Goal: Information Seeking & Learning: Find specific page/section

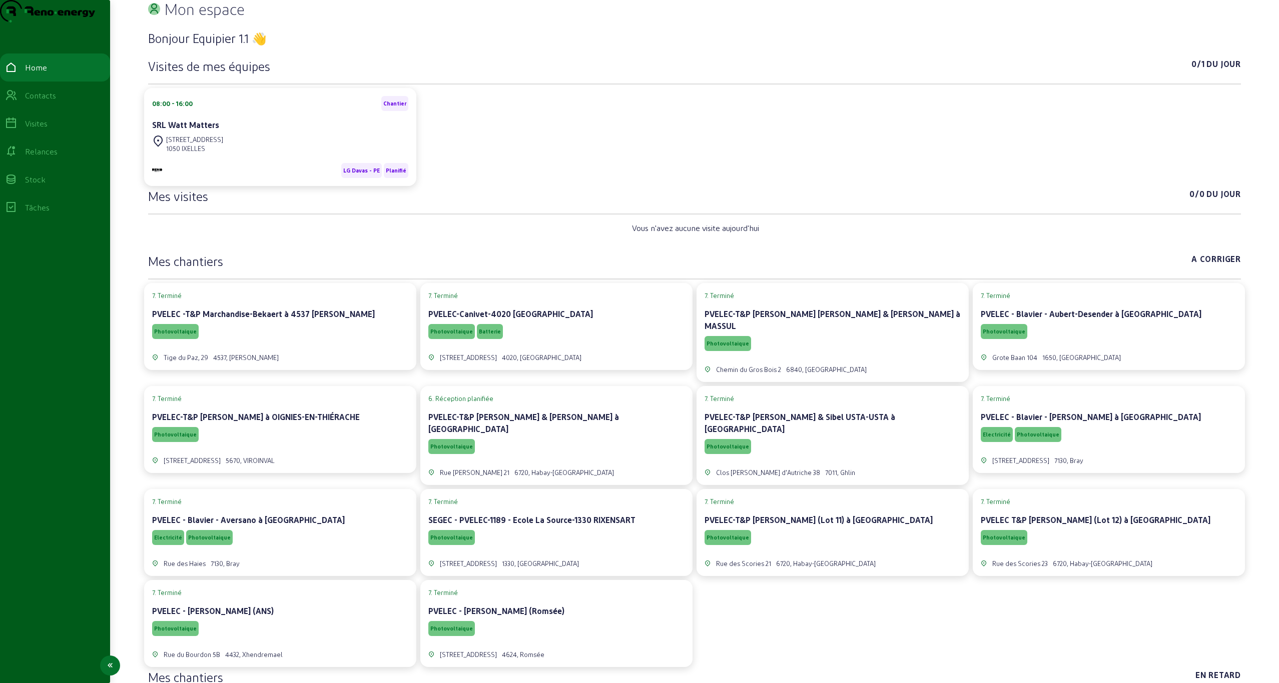
click at [43, 130] on div "Visites" at bounding box center [36, 124] width 23 height 12
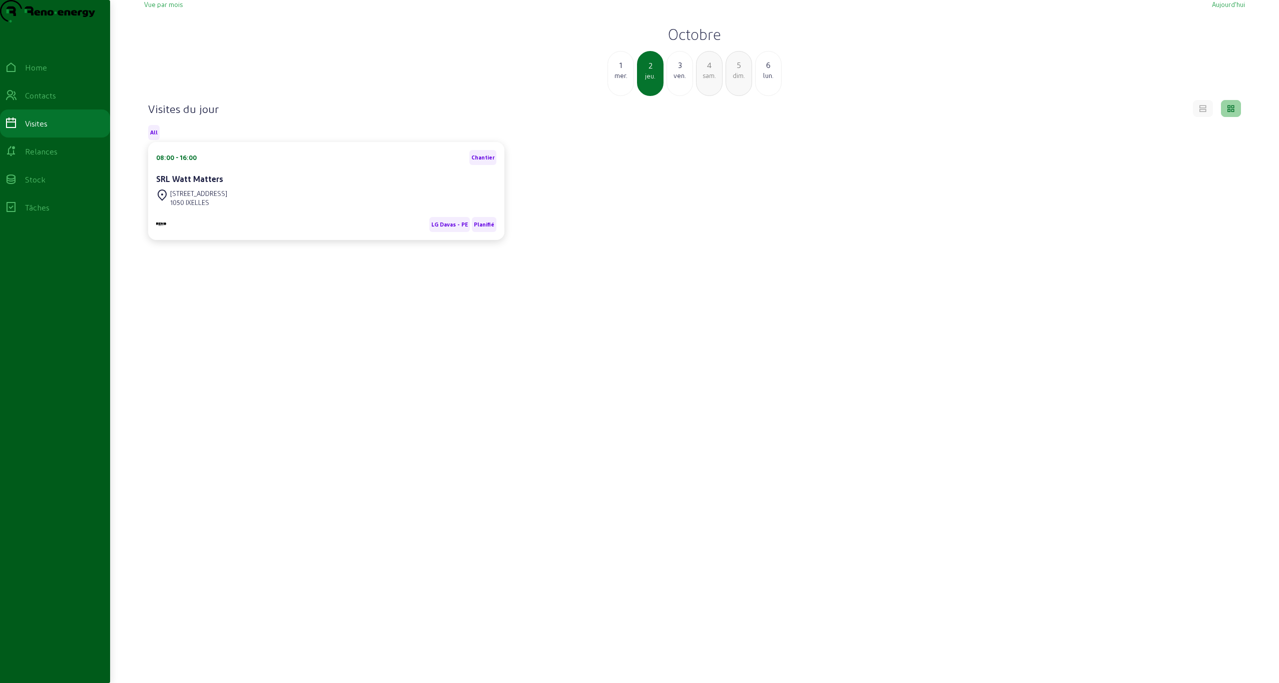
click at [691, 43] on h2 "Octobre" at bounding box center [694, 34] width 1100 height 18
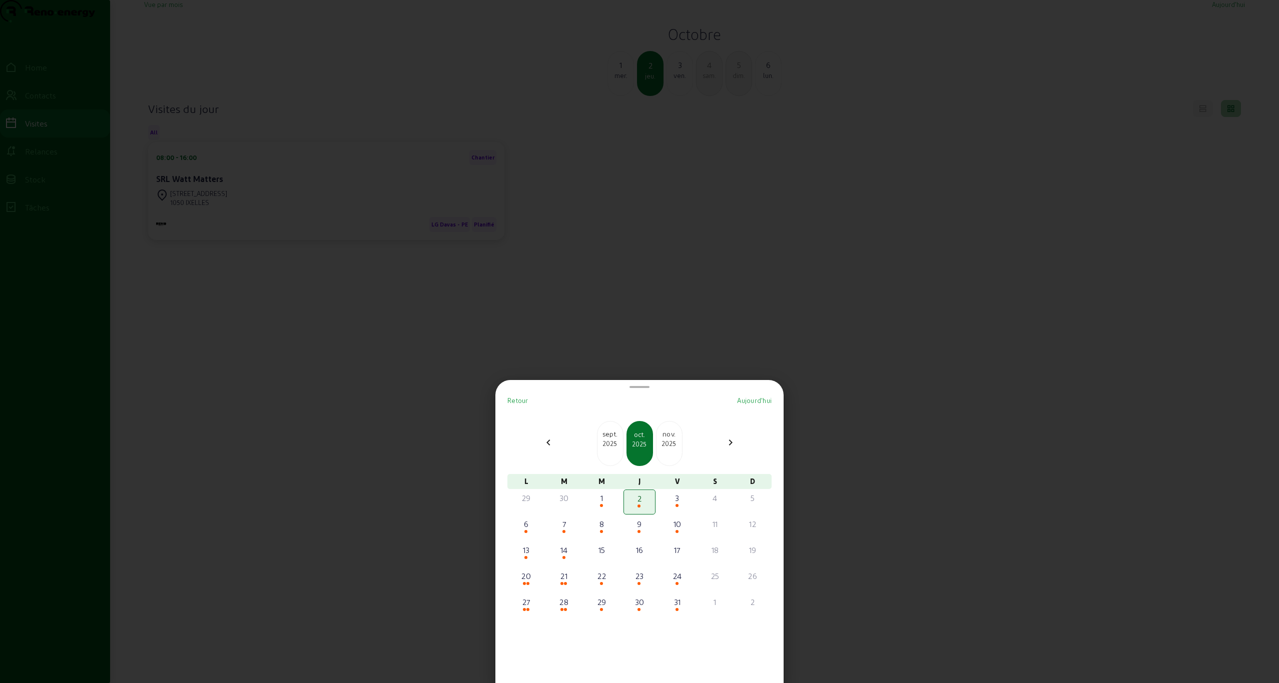
click at [614, 443] on div "2025" at bounding box center [610, 443] width 26 height 9
click at [675, 584] on span at bounding box center [674, 583] width 3 height 3
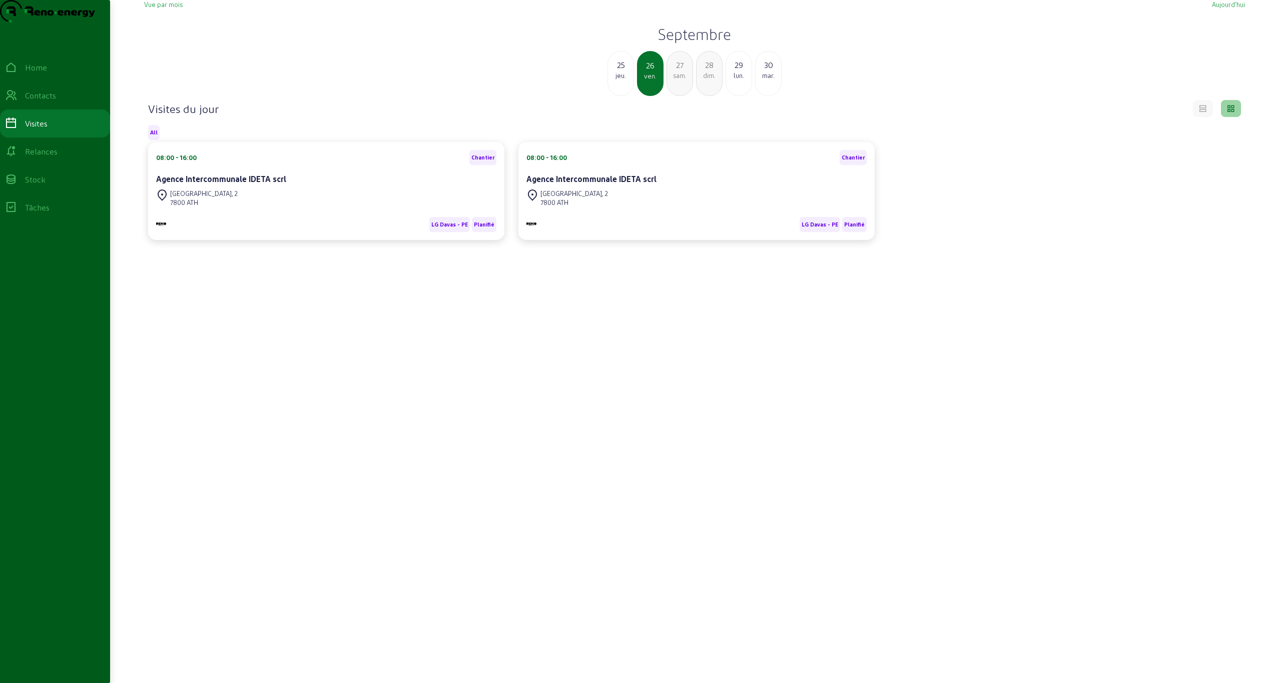
click at [699, 43] on h2 "Septembre" at bounding box center [694, 34] width 1100 height 18
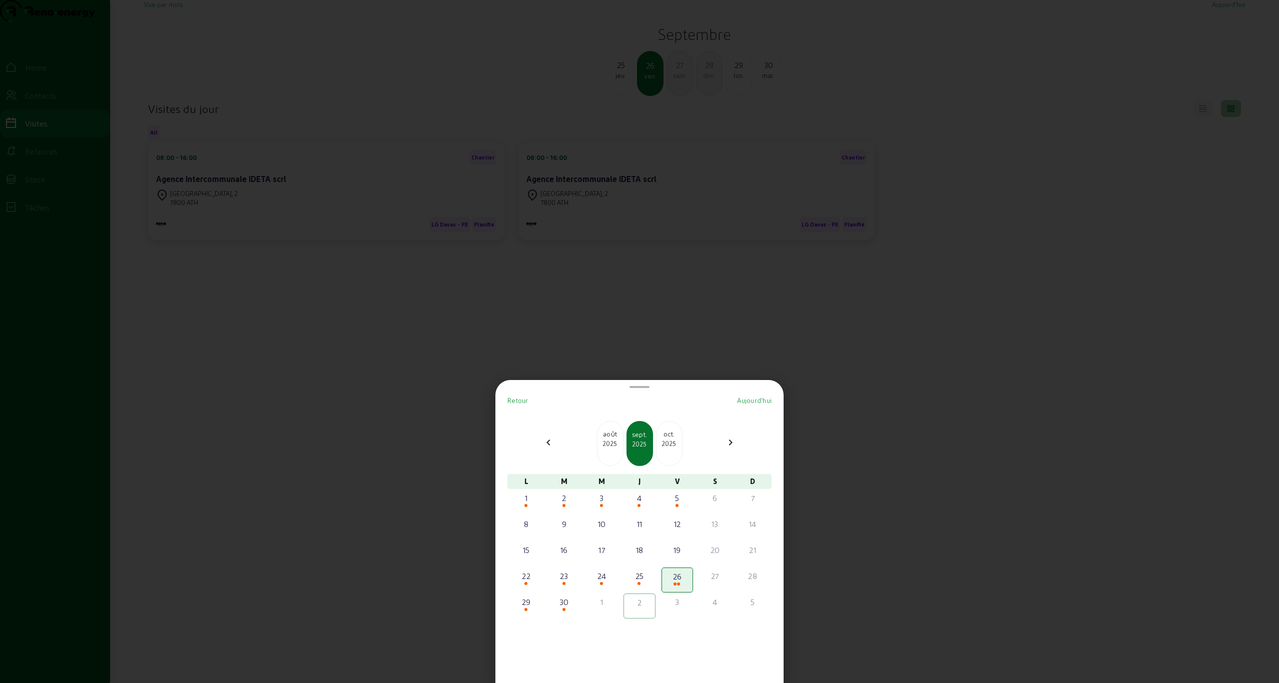
click at [613, 429] on div "août" at bounding box center [610, 434] width 26 height 10
click at [593, 528] on div "6" at bounding box center [602, 524] width 30 height 12
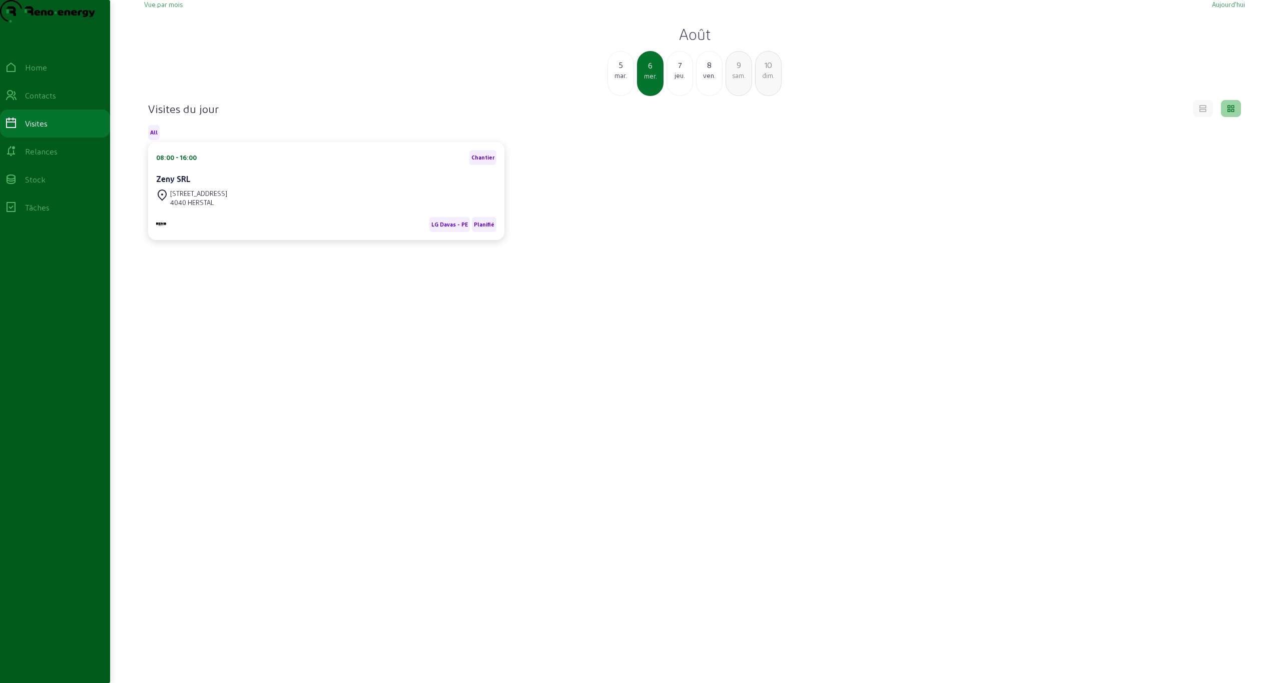
click at [698, 43] on h2 "Août" at bounding box center [694, 34] width 1100 height 18
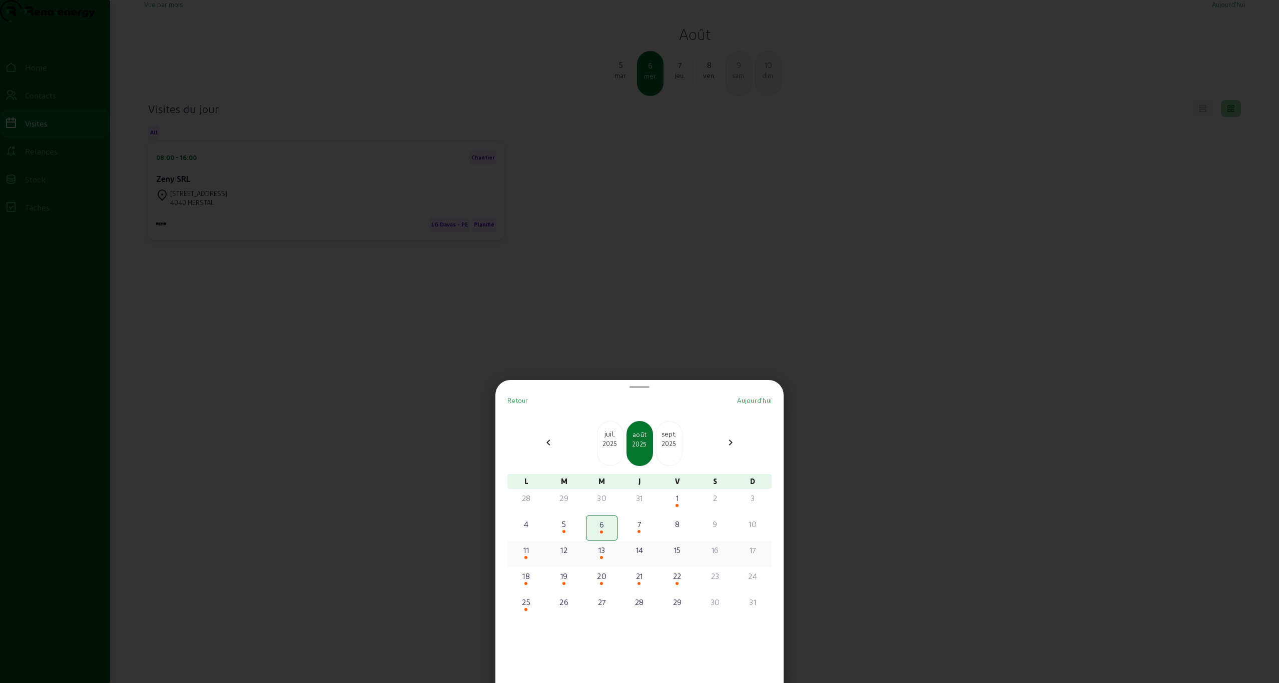
click at [597, 549] on div "13" at bounding box center [602, 550] width 30 height 12
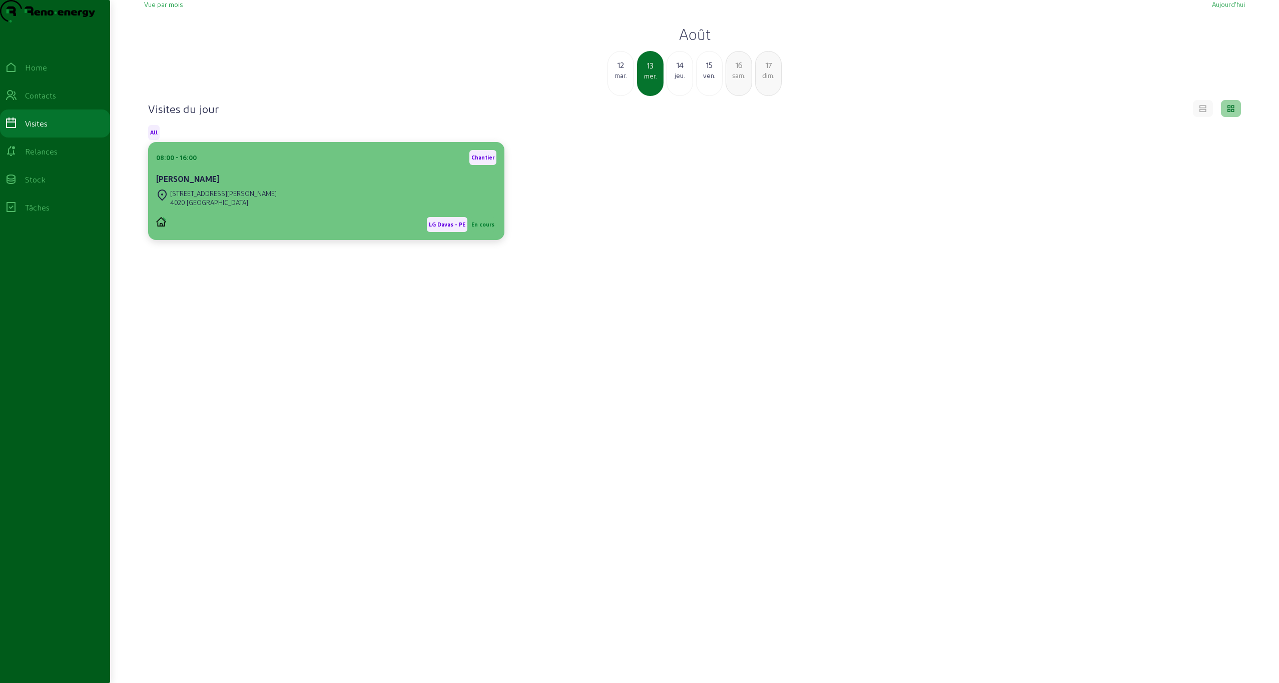
click at [306, 187] on div "08:00 - 16:00 [PERSON_NAME]" at bounding box center [326, 168] width 340 height 37
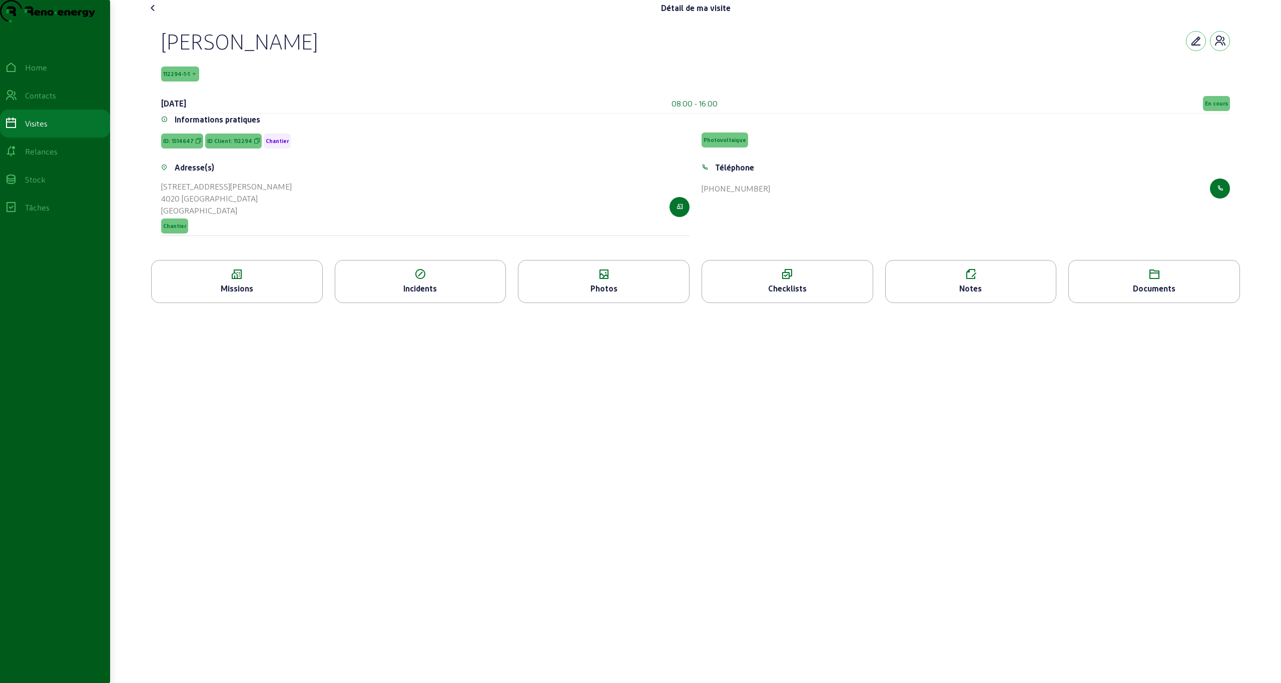
click at [1151, 281] on icon at bounding box center [1153, 275] width 171 height 12
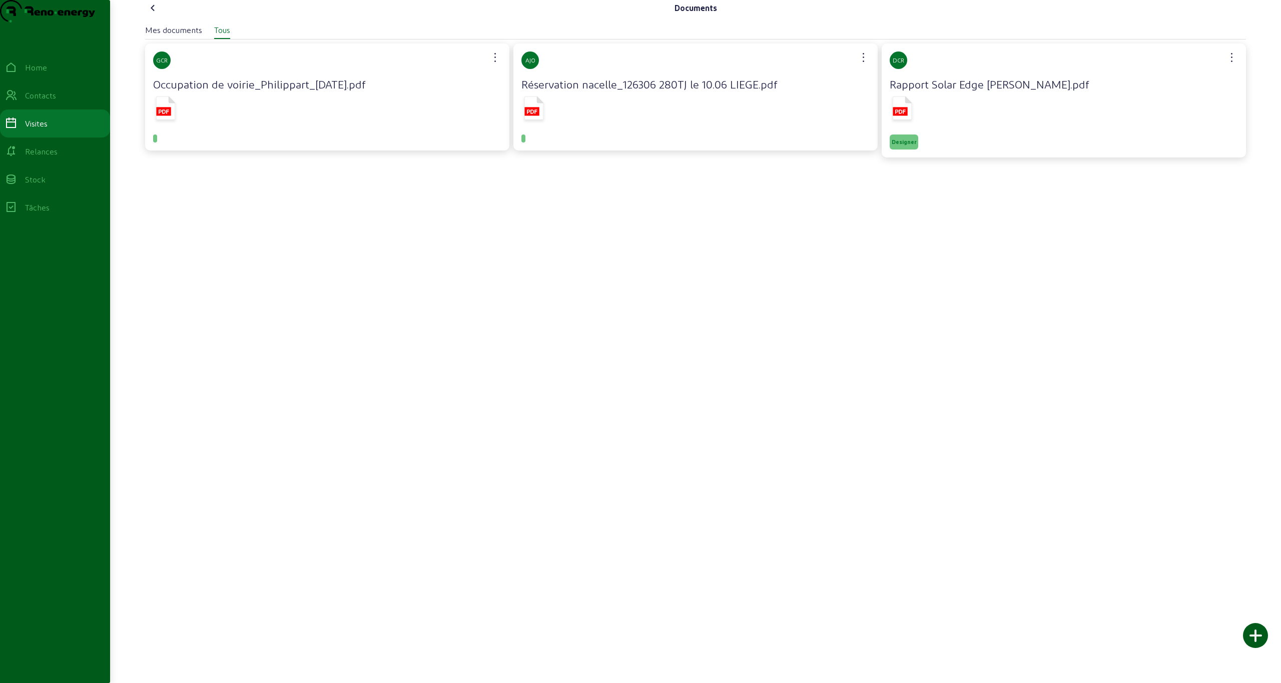
click at [165, 36] on div "Mes documents" at bounding box center [173, 30] width 57 height 12
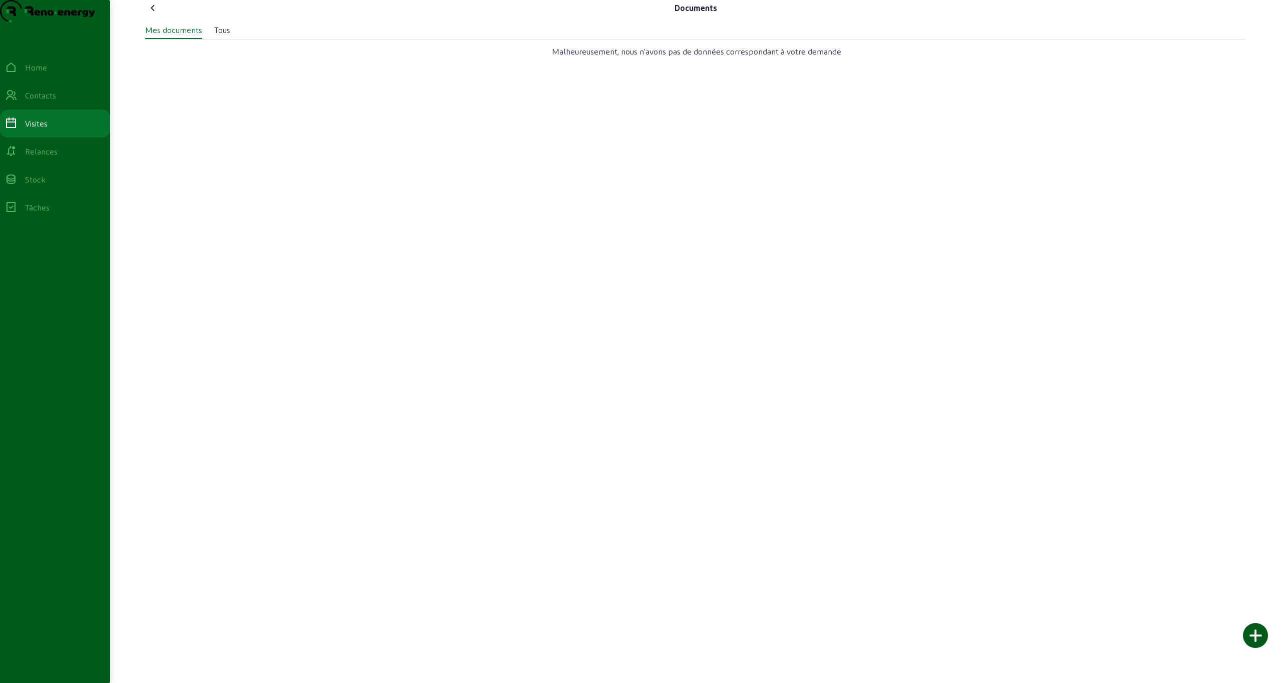
click at [157, 14] on icon at bounding box center [153, 8] width 12 height 12
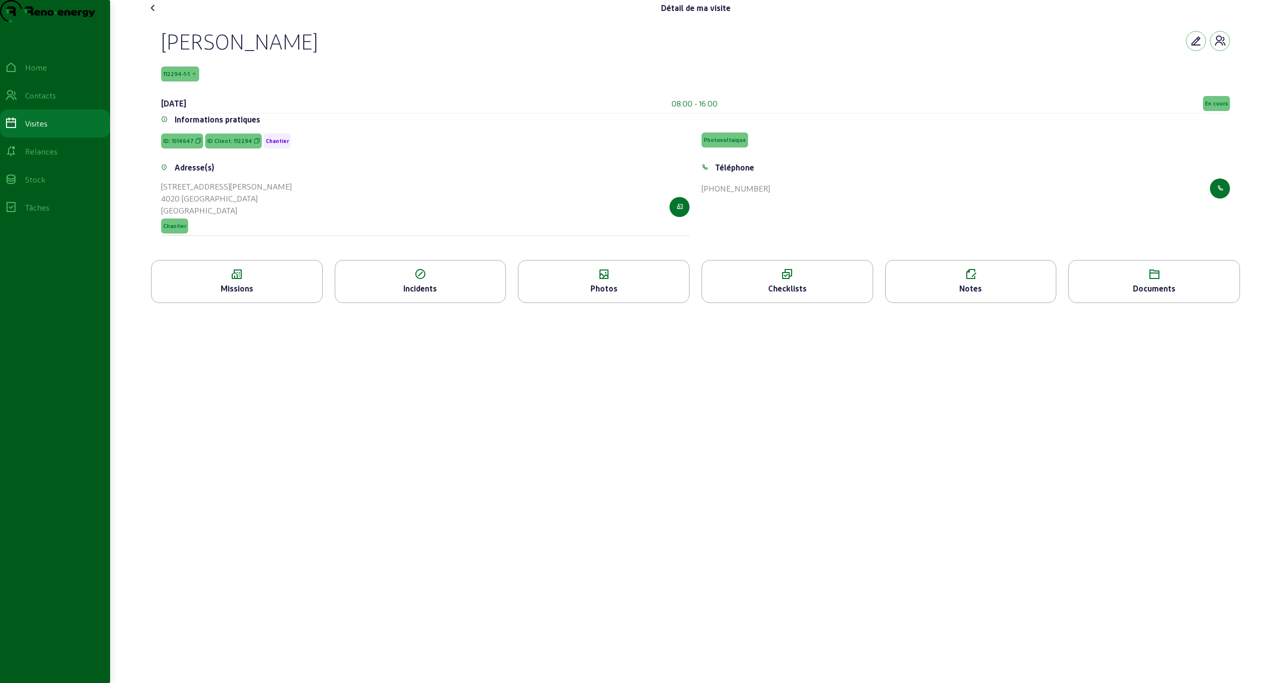
click at [192, 78] on icon at bounding box center [195, 74] width 6 height 7
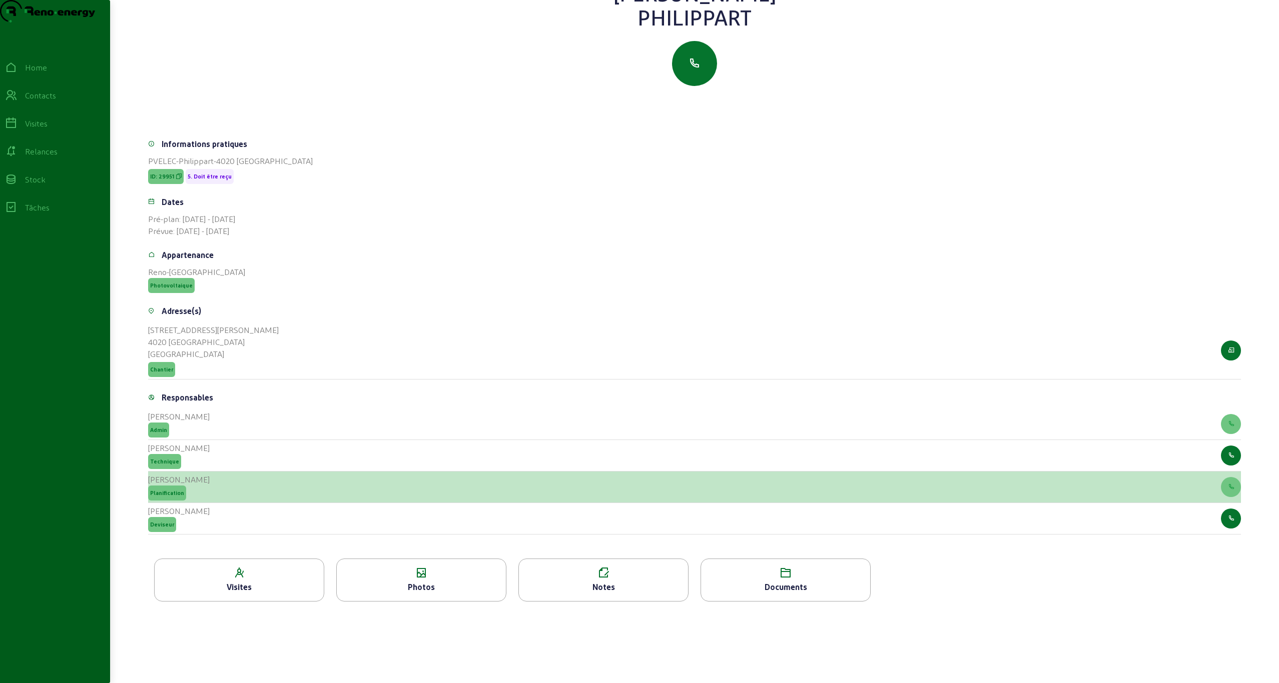
scroll to position [180, 0]
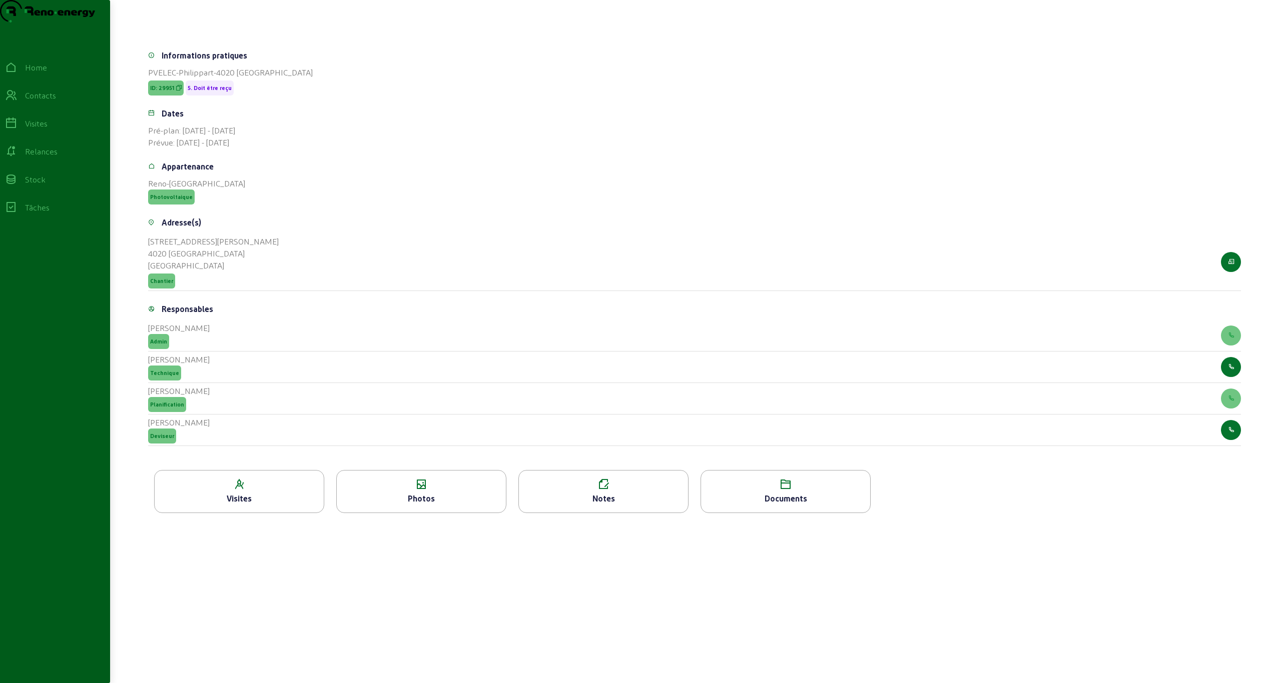
drag, startPoint x: 854, startPoint y: 488, endPoint x: 823, endPoint y: 490, distance: 31.1
click at [823, 490] on icon at bounding box center [785, 485] width 169 height 12
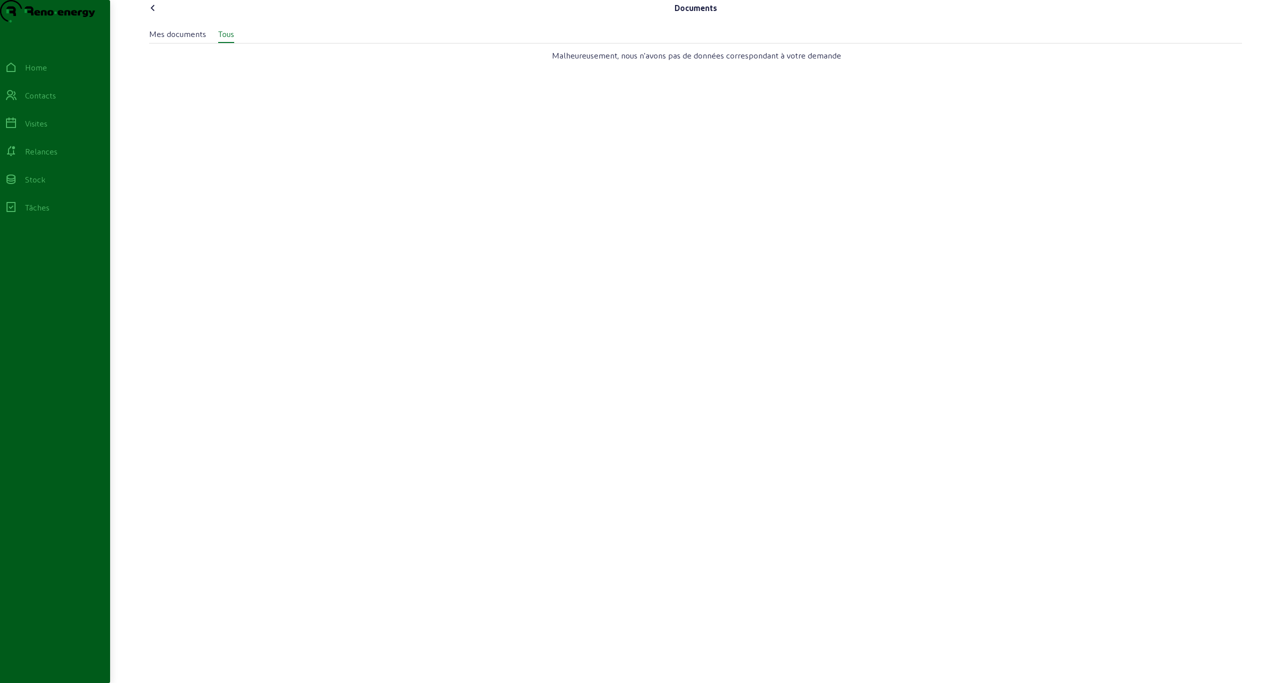
click at [760, 492] on div "Mes documents Tous Malheureusement, nous n'avons pas de données correspondant à…" at bounding box center [695, 333] width 1092 height 626
click at [186, 43] on div "Mes documents" at bounding box center [177, 35] width 57 height 15
click at [248, 43] on div "Mes documents Tous" at bounding box center [695, 31] width 1092 height 23
click at [232, 40] on div "Tous" at bounding box center [226, 34] width 16 height 12
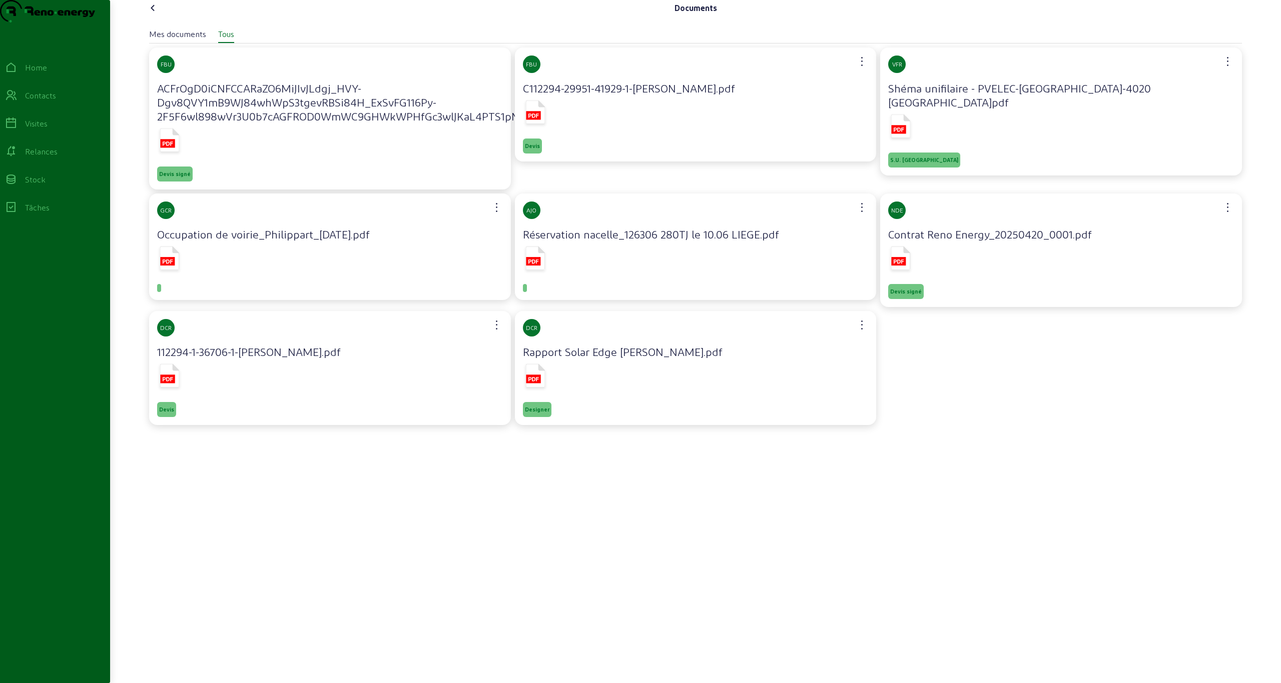
click at [901, 266] on rect at bounding box center [898, 261] width 15 height 9
click at [151, 14] on icon at bounding box center [153, 8] width 12 height 12
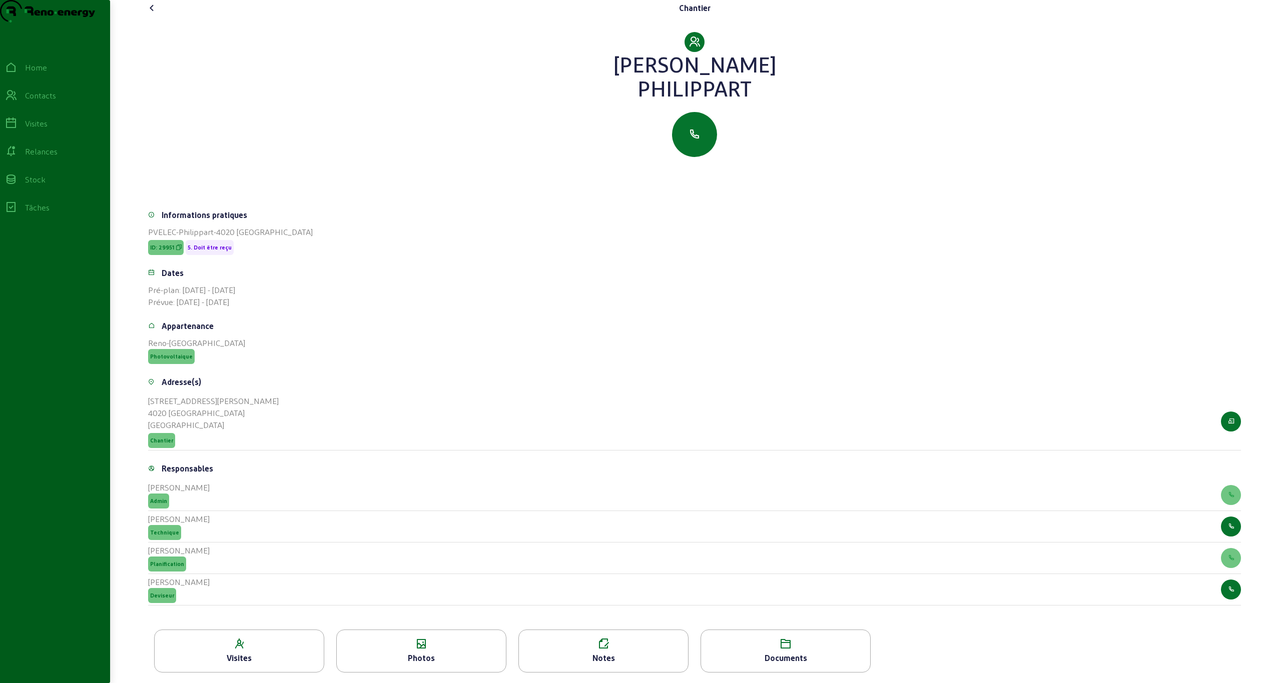
click at [151, 14] on icon at bounding box center [152, 8] width 12 height 12
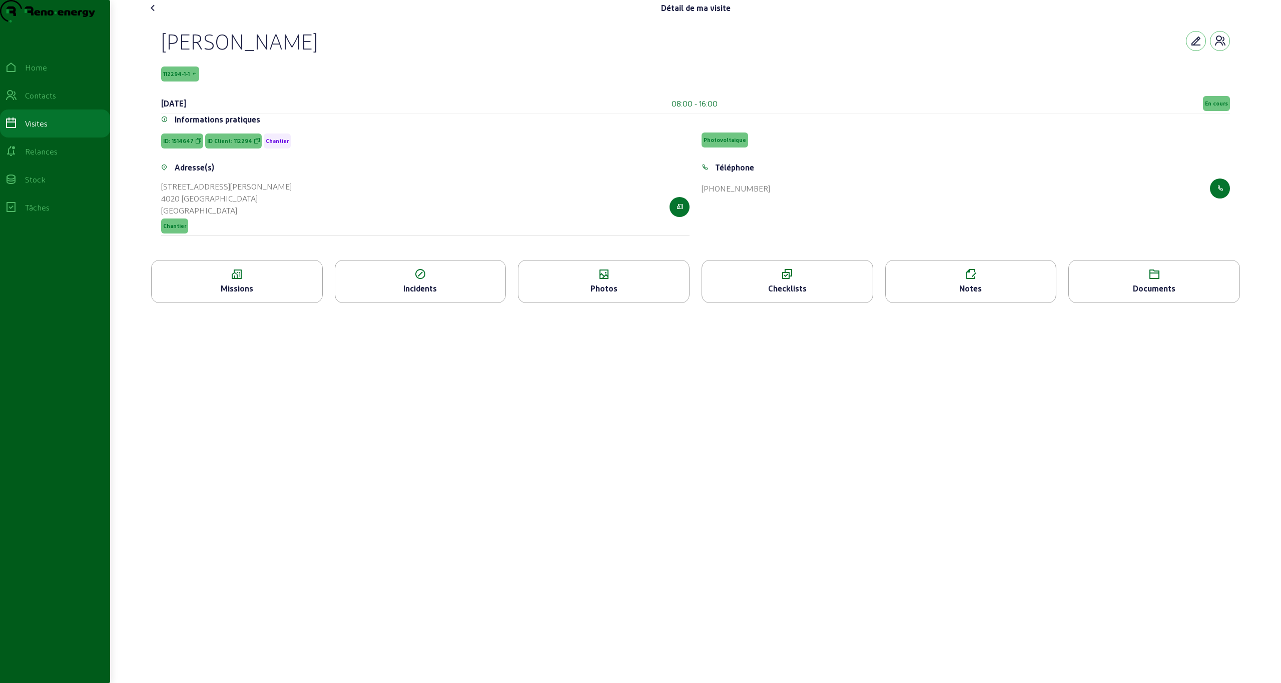
click at [151, 14] on icon at bounding box center [153, 8] width 12 height 12
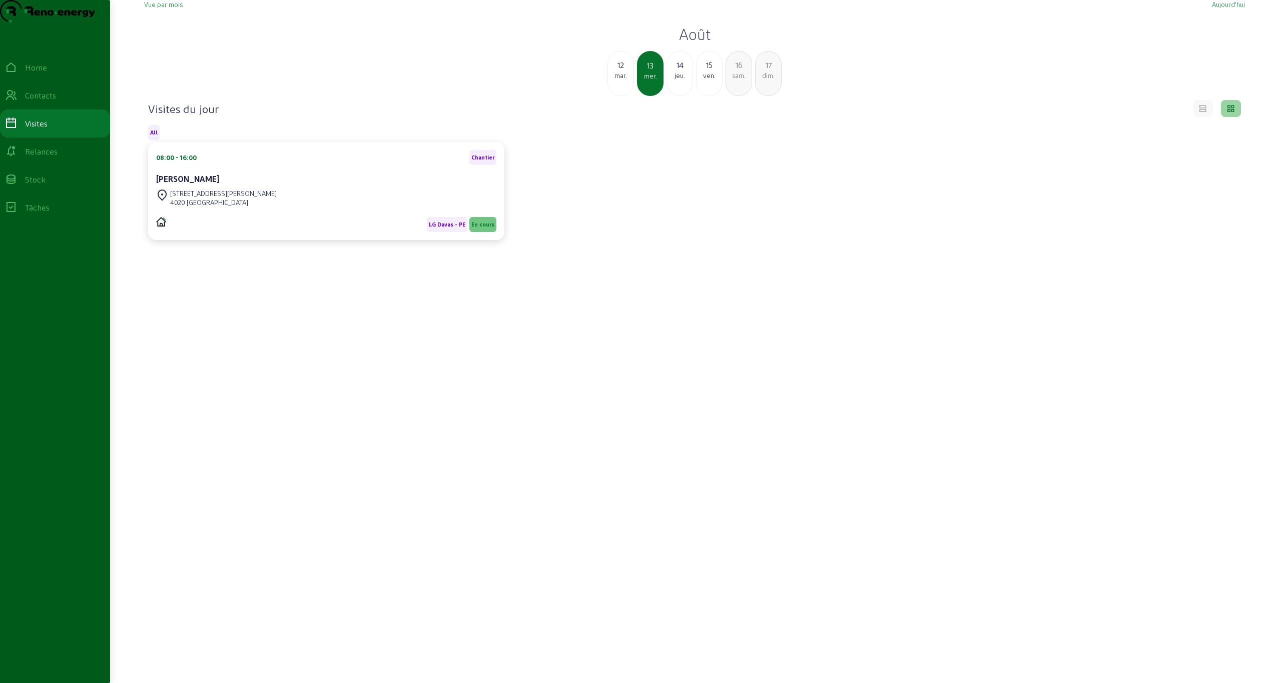
click at [690, 43] on h2 "Août" at bounding box center [694, 34] width 1100 height 18
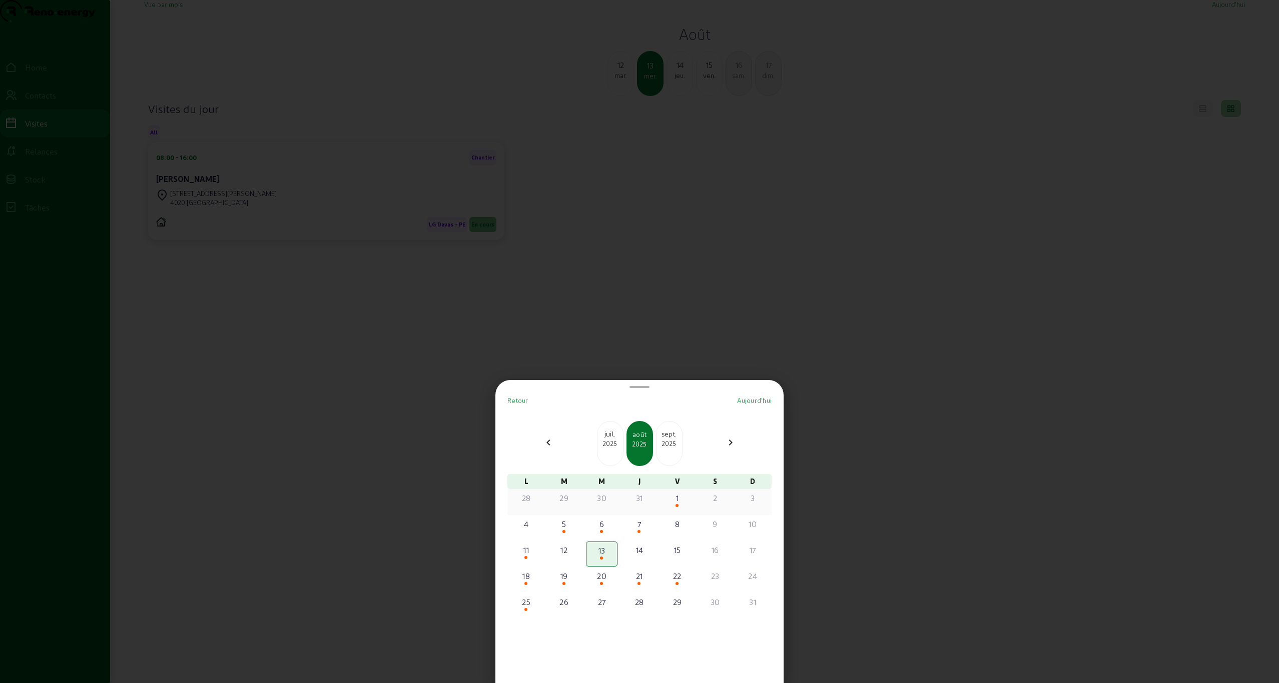
click at [671, 504] on div at bounding box center [677, 506] width 30 height 4
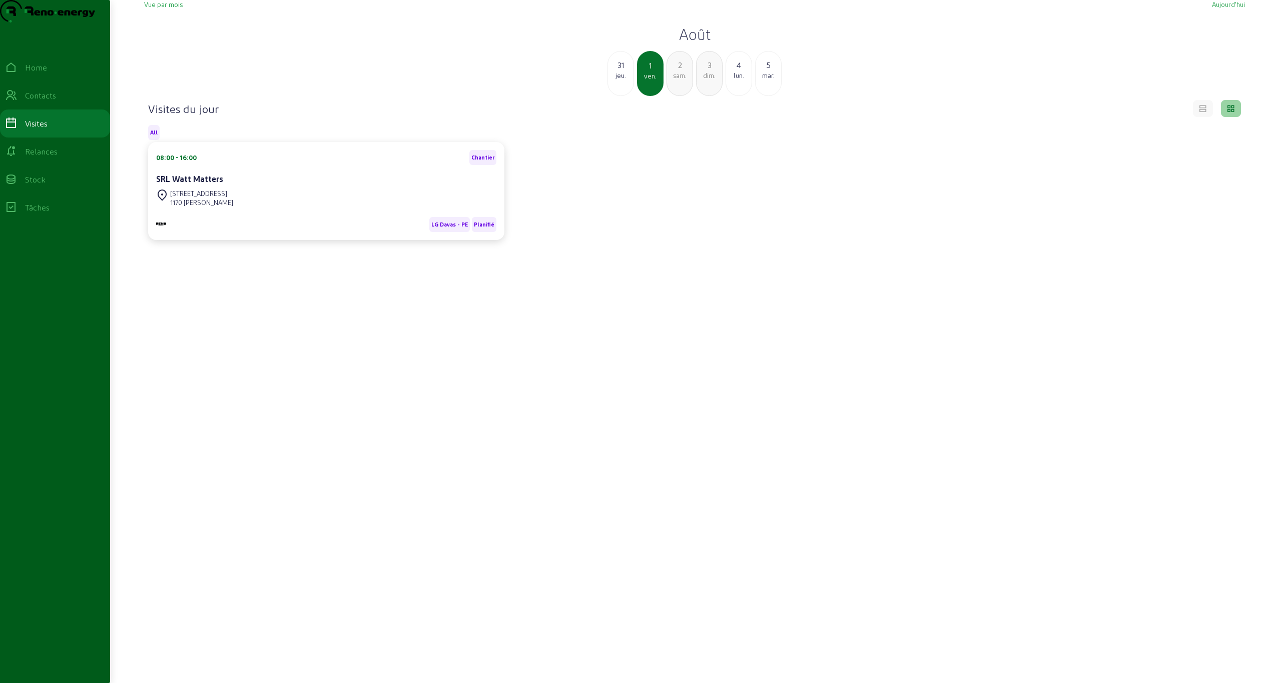
click at [693, 43] on h2 "Août" at bounding box center [694, 34] width 1100 height 18
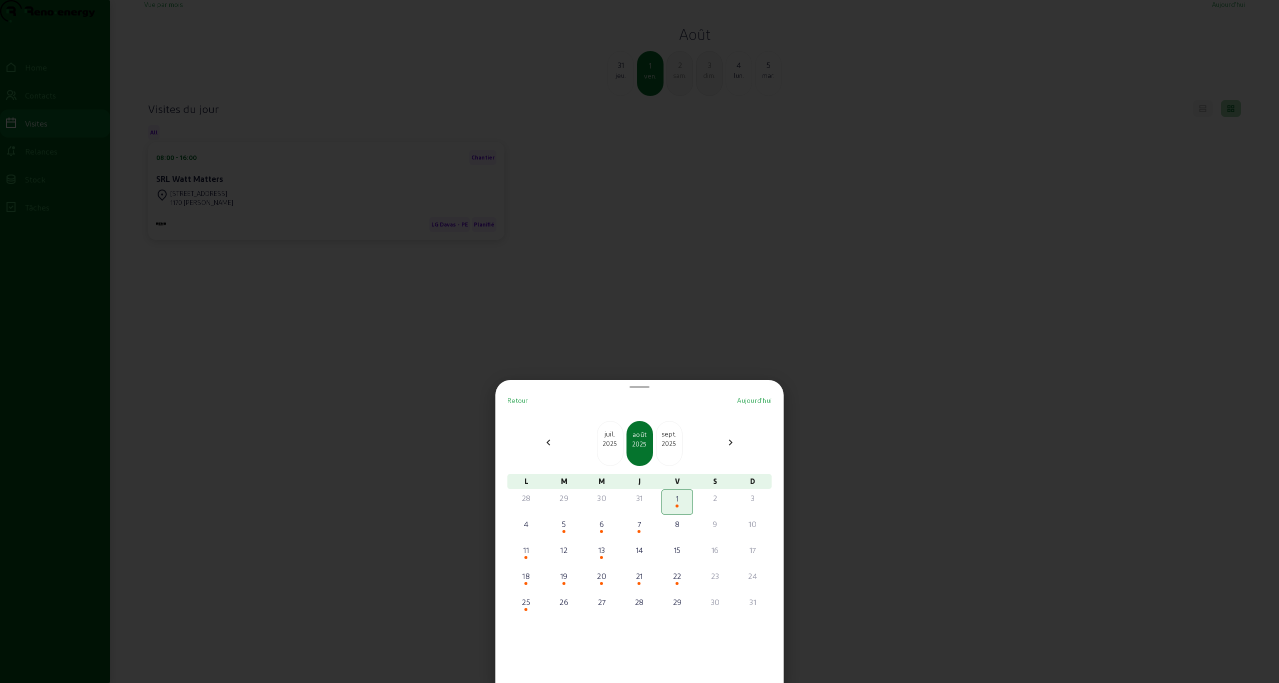
click at [607, 447] on div "2025" at bounding box center [610, 443] width 26 height 9
click at [642, 548] on div "17" at bounding box center [639, 550] width 30 height 12
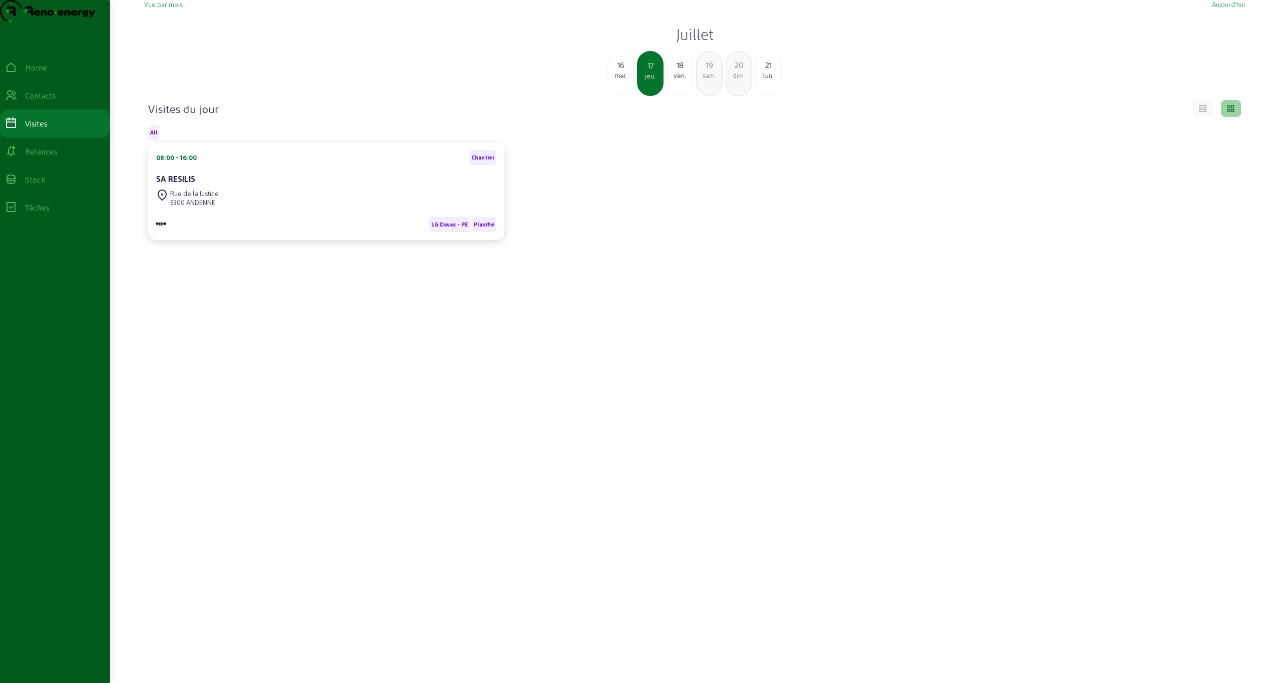
click at [698, 42] on div "Vue par mois [DATE] [DATE] mer. 17 jeu. 18 ven. 19 sam. 20 dim. 21 lun." at bounding box center [694, 48] width 1100 height 96
click at [698, 43] on h2 "Juillet" at bounding box center [694, 34] width 1100 height 18
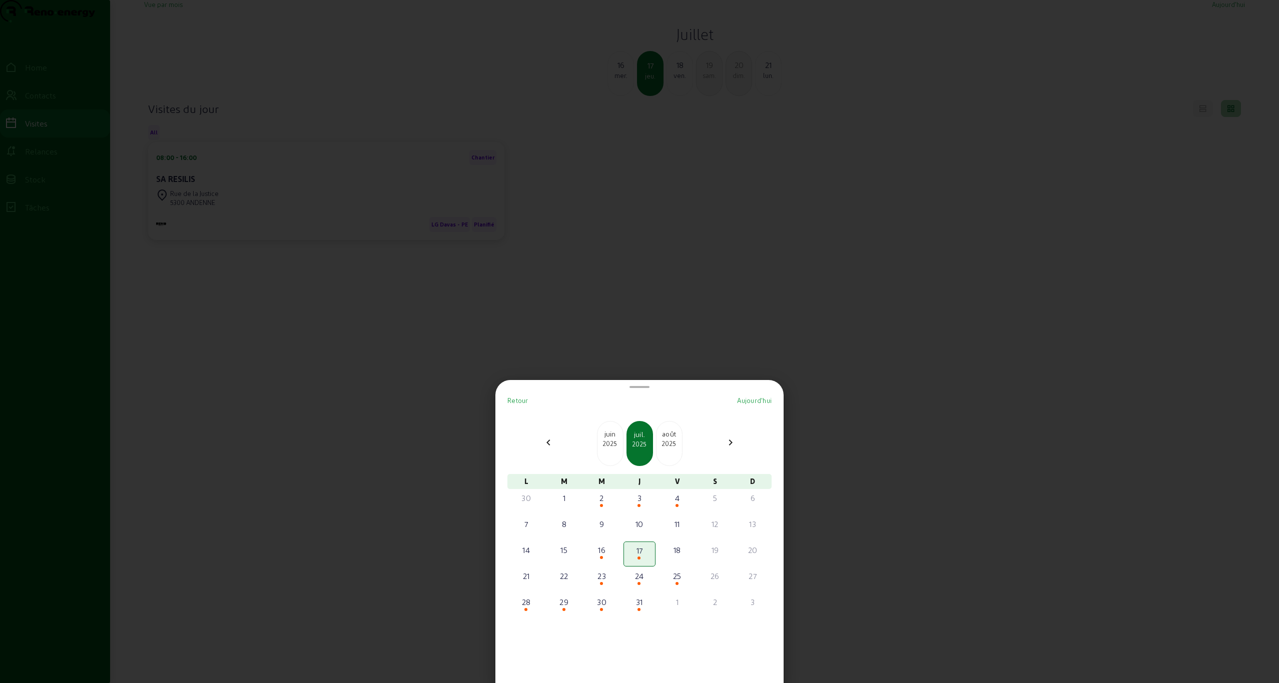
click at [614, 442] on div "2025" at bounding box center [610, 443] width 26 height 9
click at [611, 442] on div "2025" at bounding box center [610, 443] width 26 height 9
click at [570, 532] on div at bounding box center [564, 532] width 30 height 4
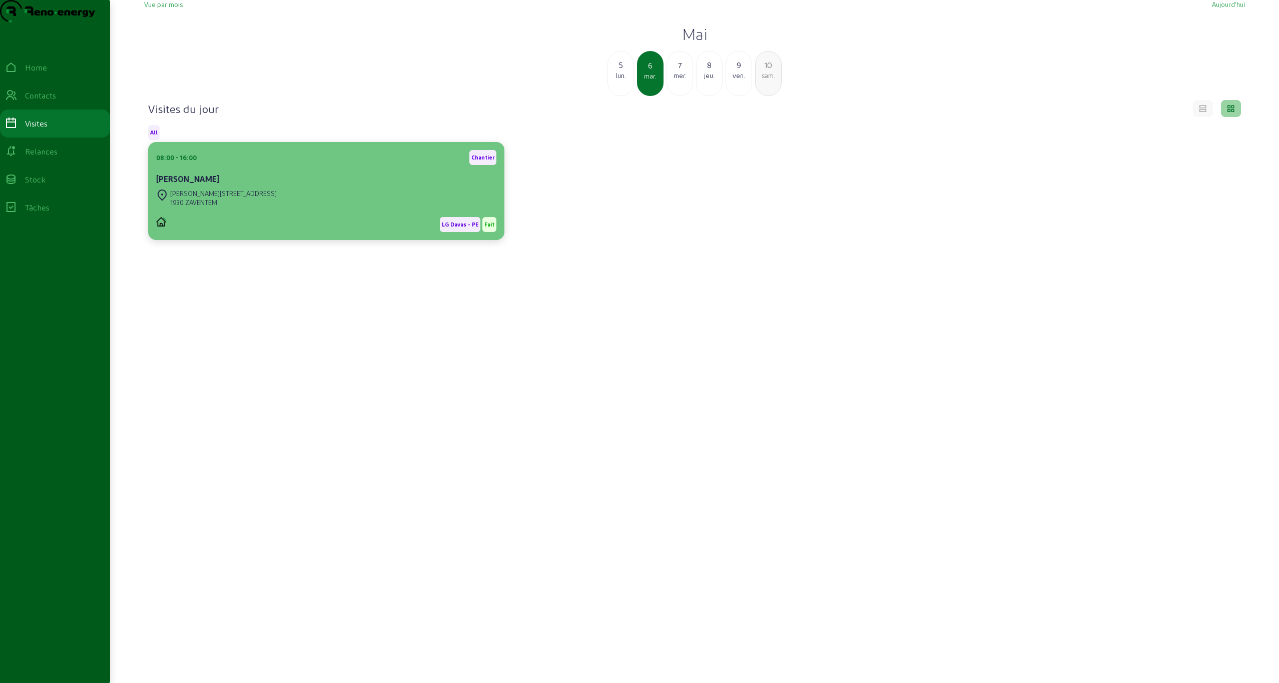
click at [249, 165] on div "08:00 - 16:00 Chantier" at bounding box center [326, 157] width 340 height 15
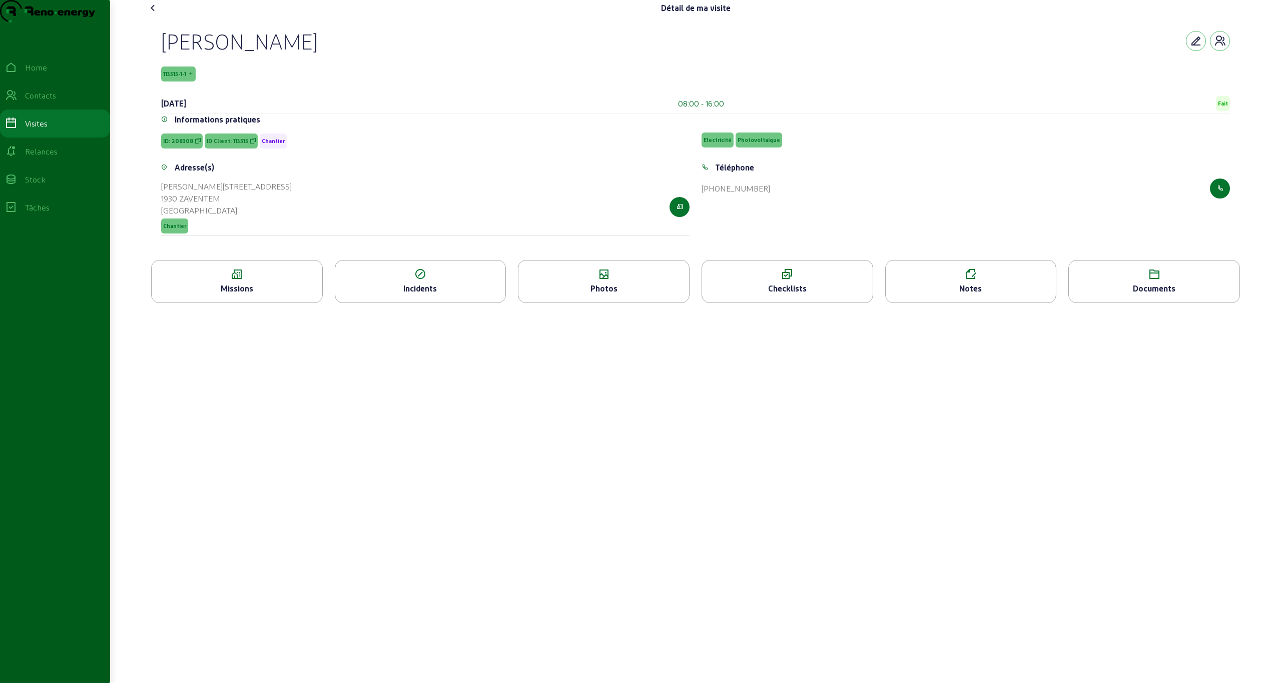
click at [1161, 281] on icon at bounding box center [1153, 275] width 171 height 12
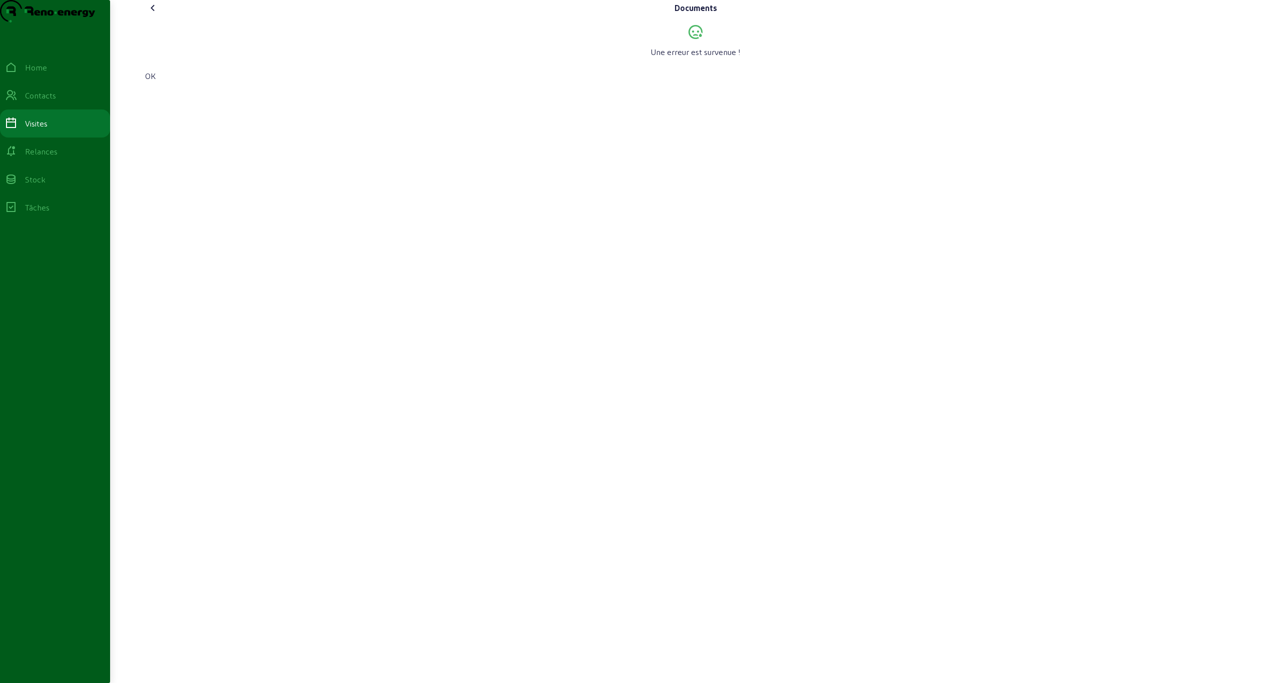
click at [159, 14] on icon at bounding box center [153, 8] width 12 height 12
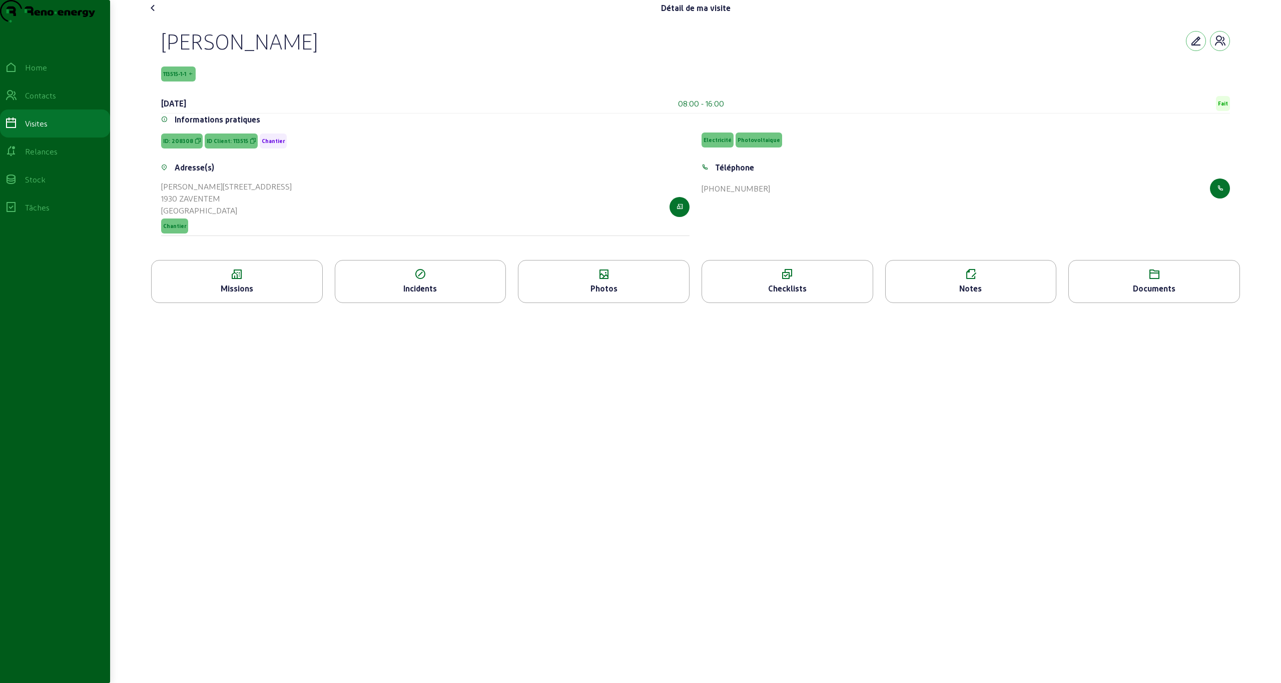
click at [159, 14] on icon at bounding box center [153, 8] width 12 height 12
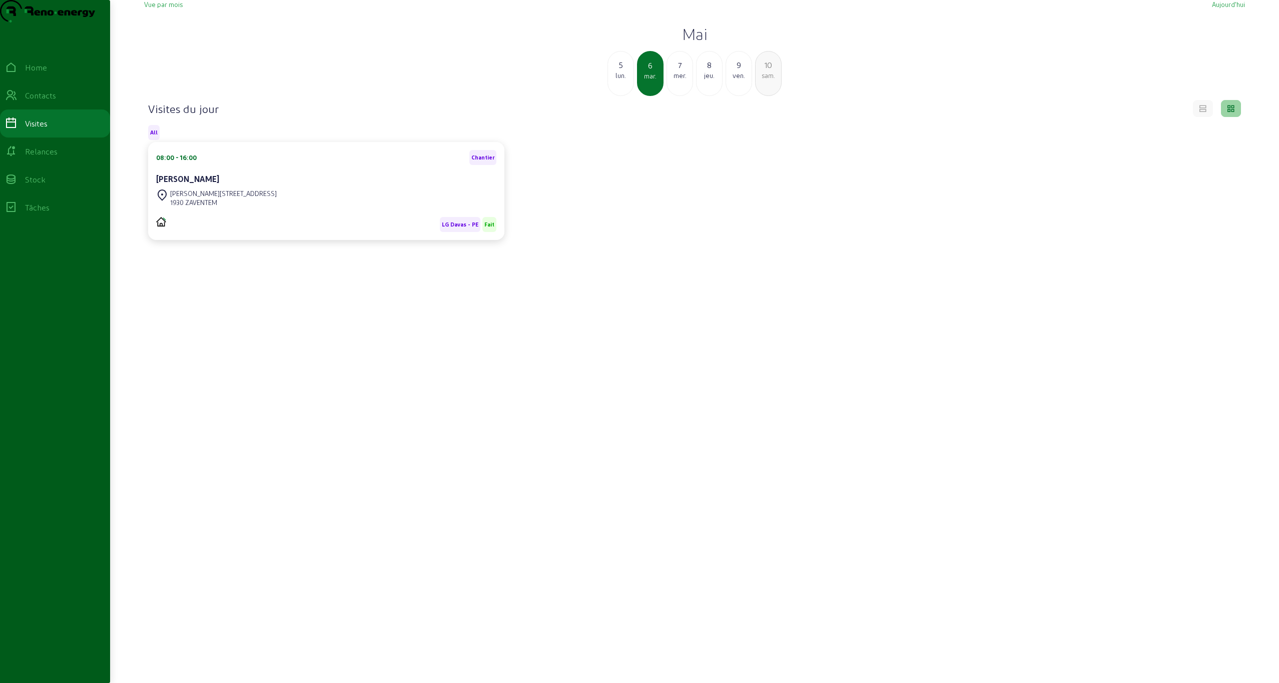
click at [219, 184] on cam-card-title "[PERSON_NAME]" at bounding box center [187, 179] width 63 height 10
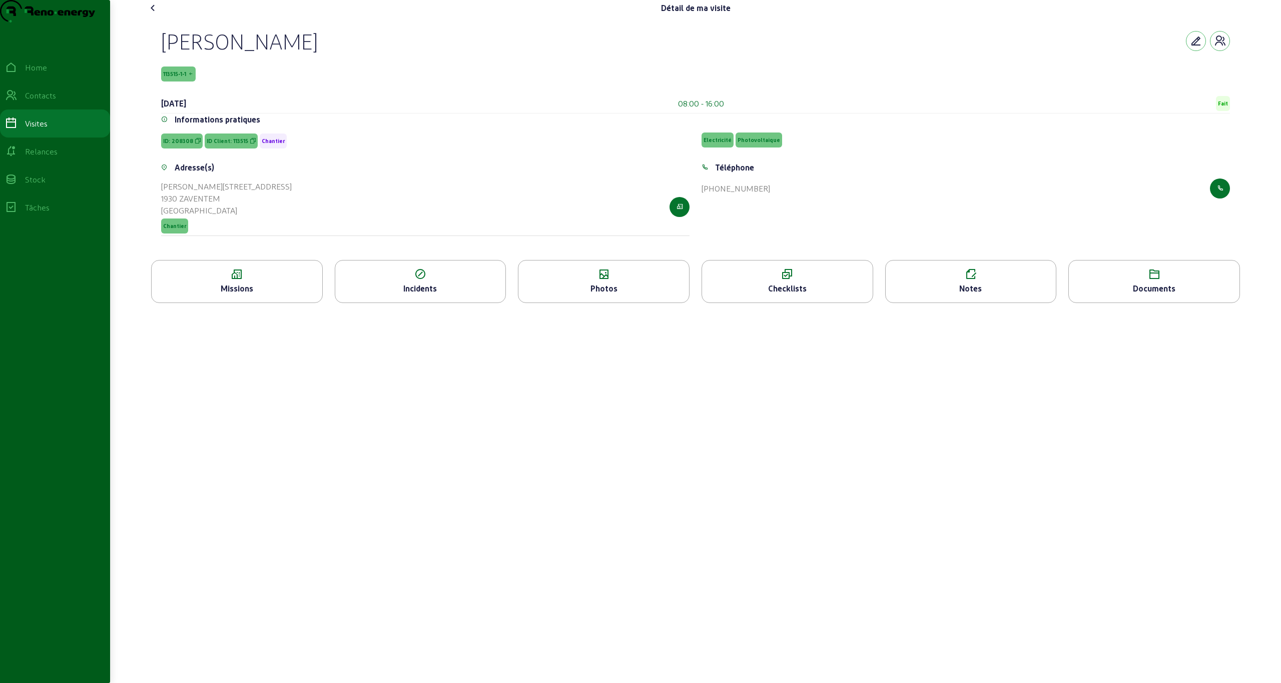
click at [190, 78] on icon at bounding box center [191, 74] width 6 height 7
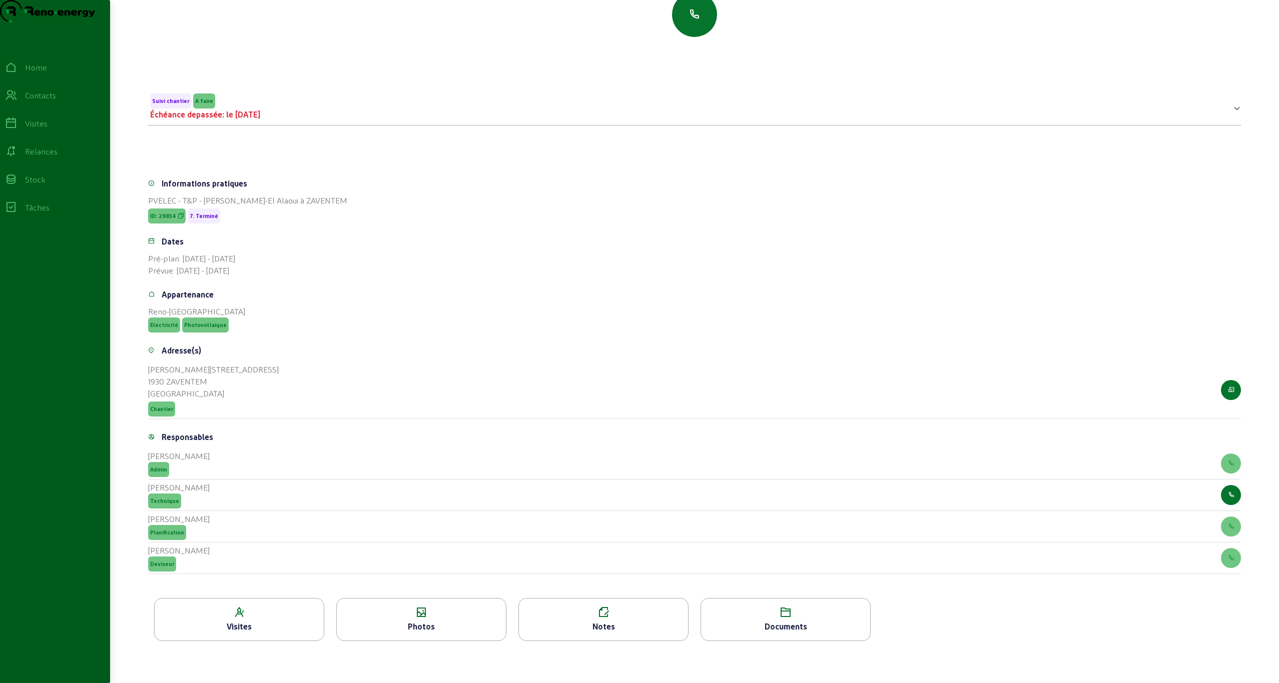
scroll to position [180, 0]
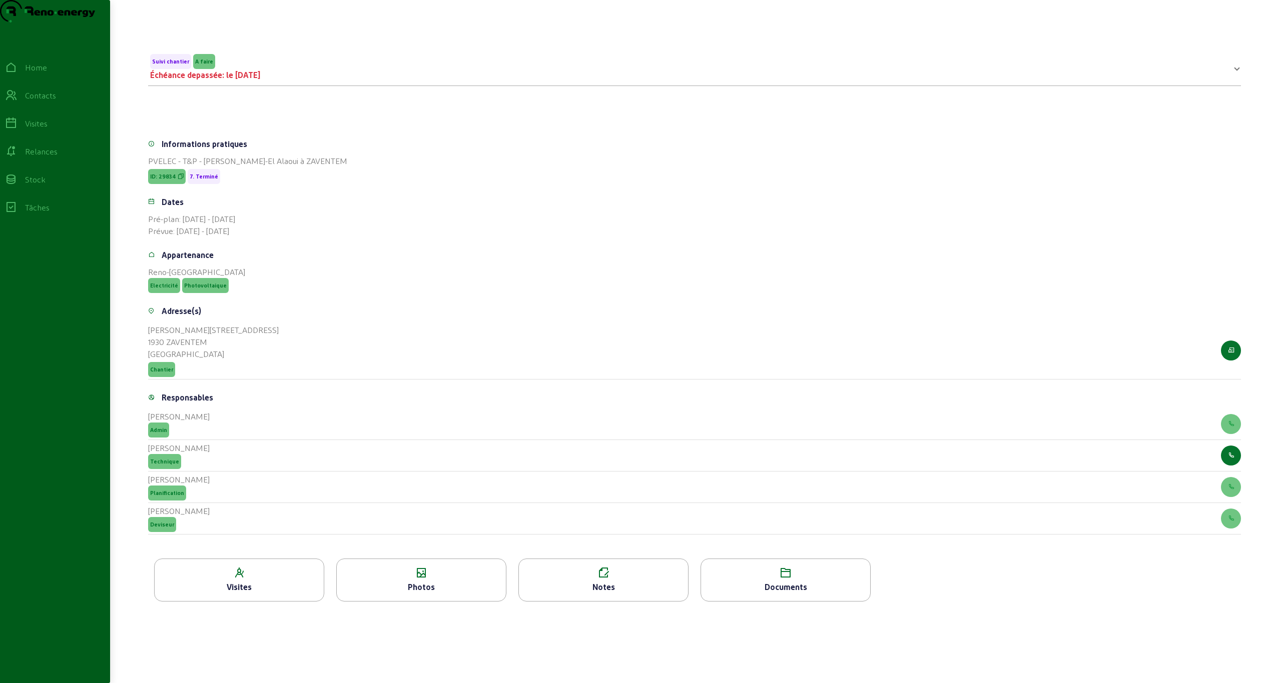
click at [803, 590] on div "Documents" at bounding box center [785, 587] width 169 height 12
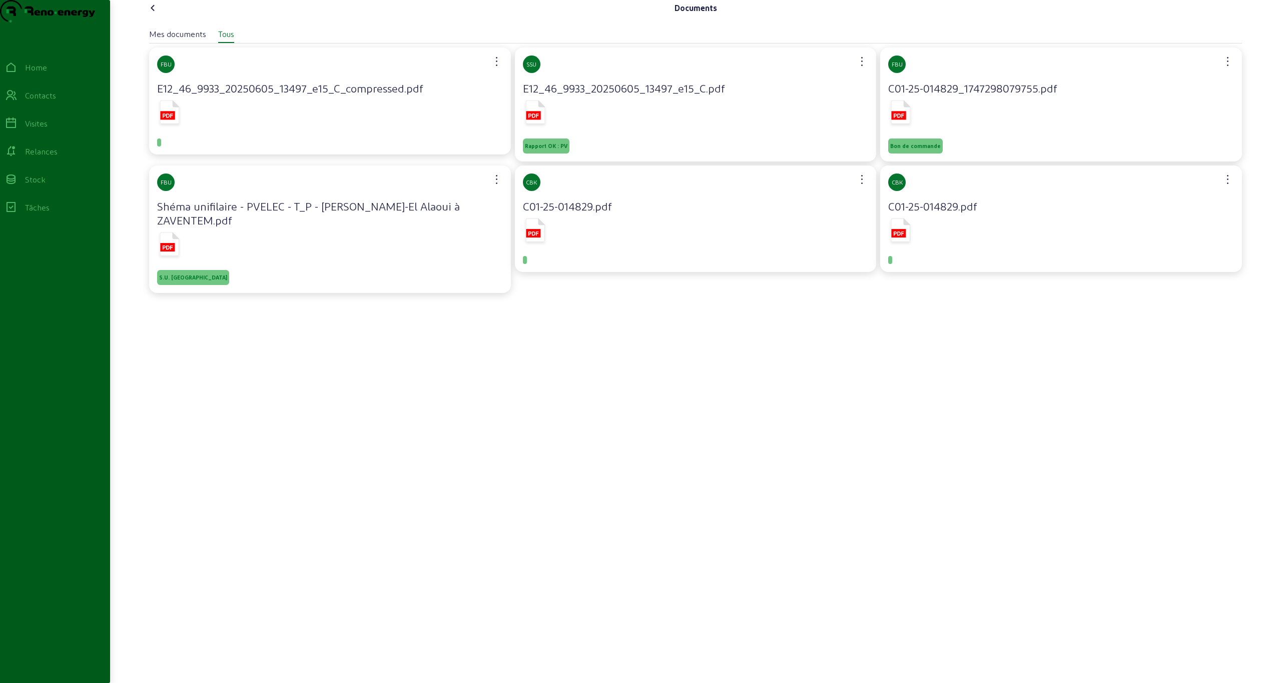
click at [540, 120] on rect at bounding box center [533, 115] width 15 height 9
click at [552, 191] on cam-card-tag "CBK" at bounding box center [696, 183] width 346 height 18
click at [532, 236] on icon at bounding box center [533, 234] width 11 height 4
